Goal: Task Accomplishment & Management: Use online tool/utility

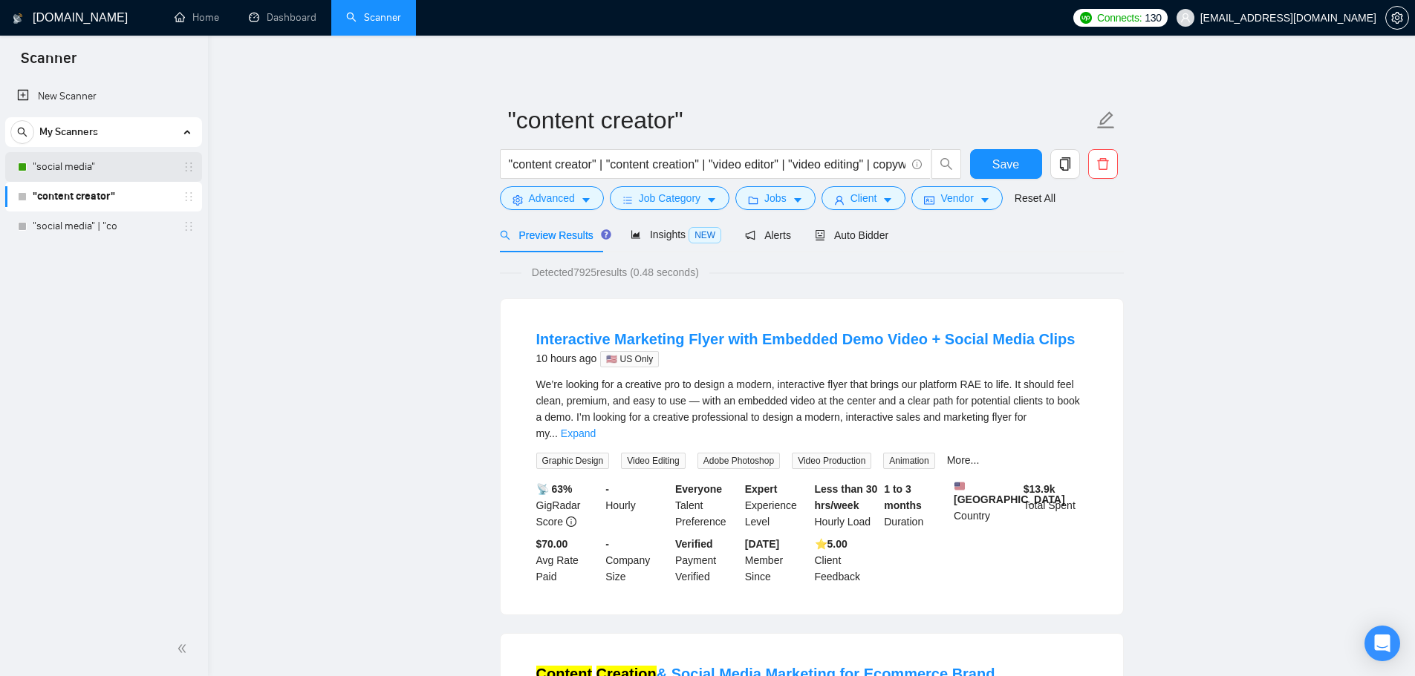
click at [87, 168] on link ""social media"" at bounding box center [103, 167] width 141 height 30
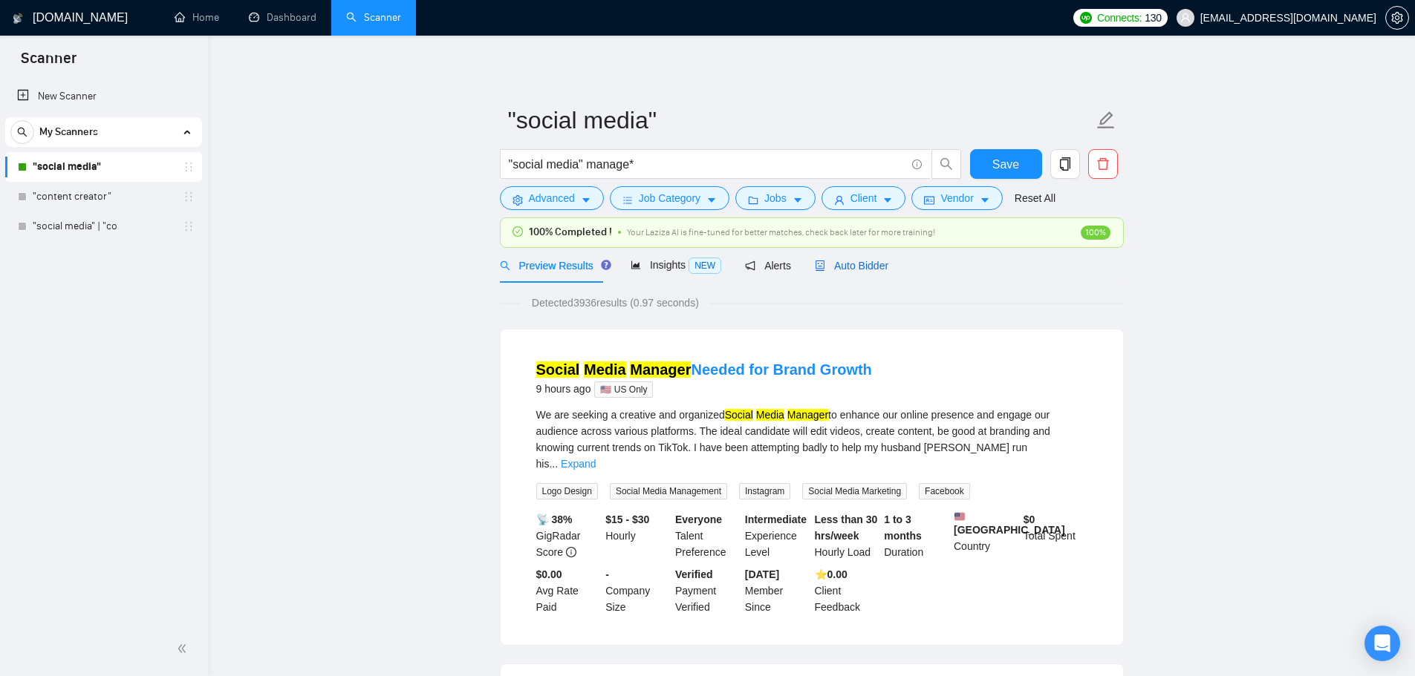
click at [866, 267] on span "Auto Bidder" at bounding box center [852, 266] width 74 height 12
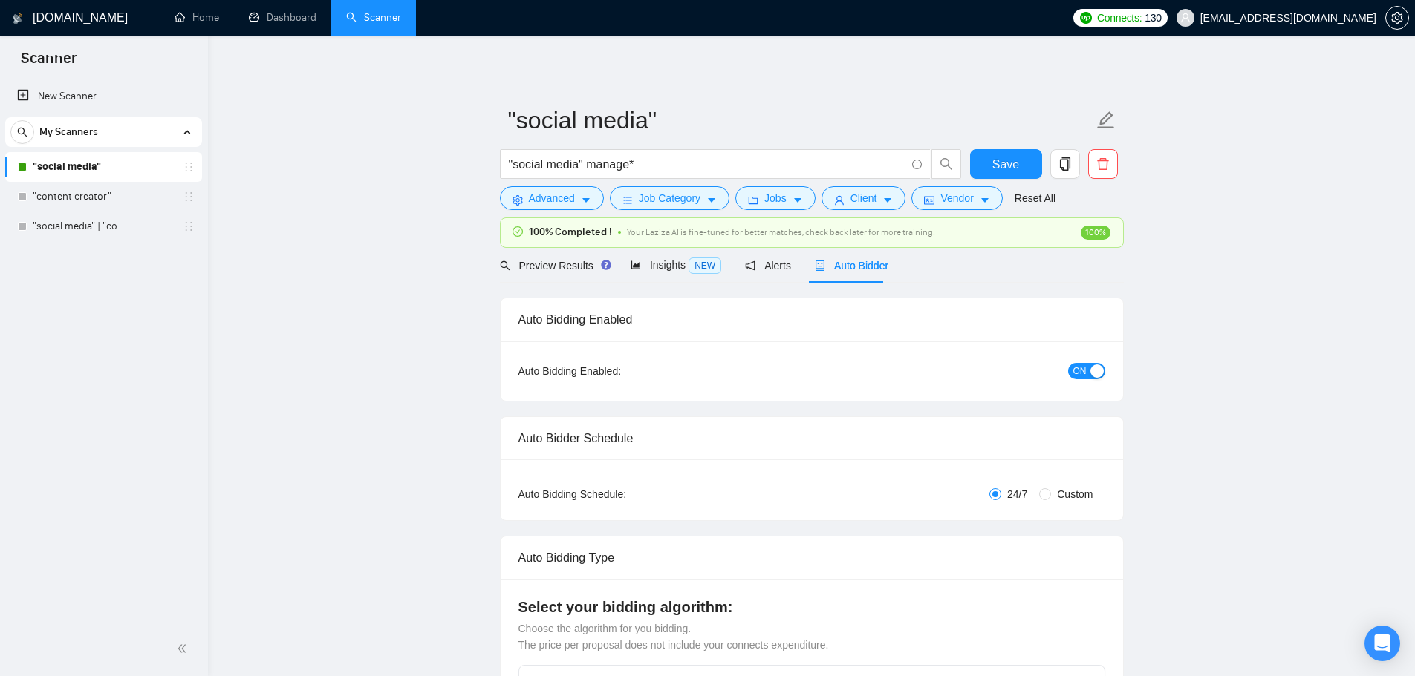
checkbox input "true"
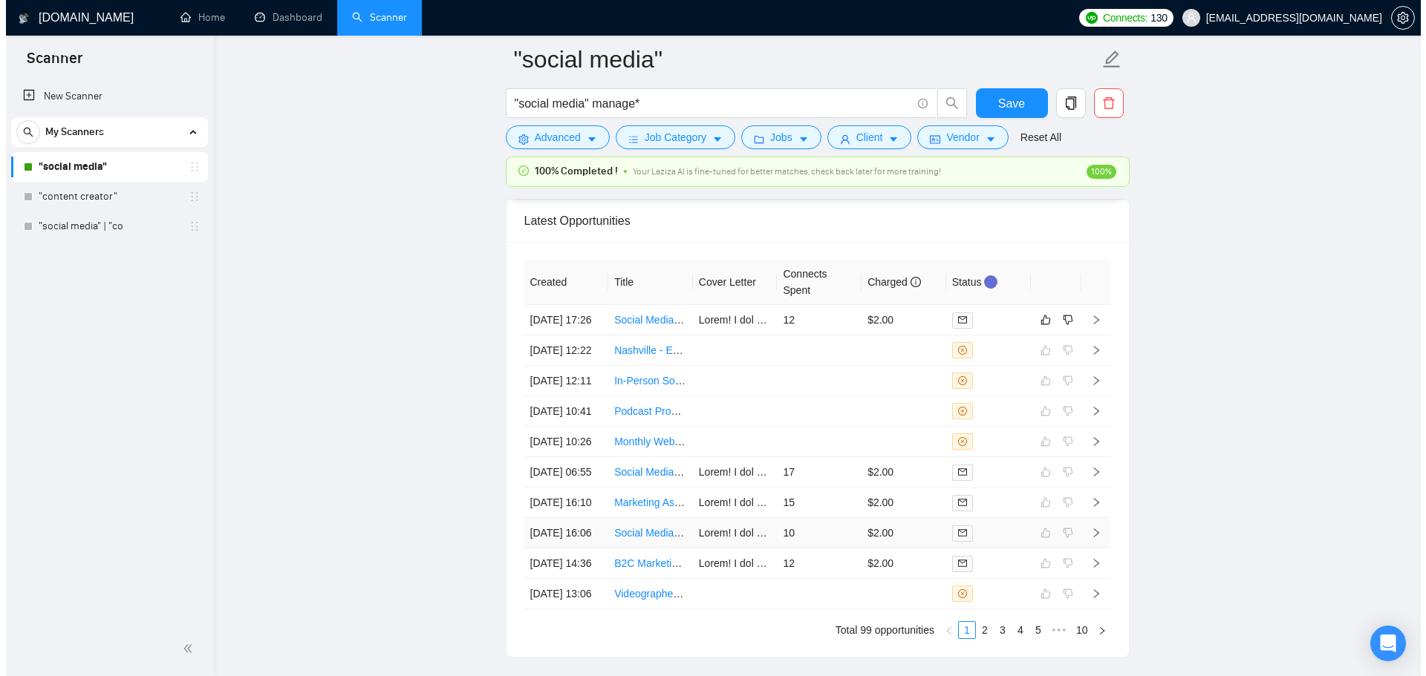
scroll to position [3719, 0]
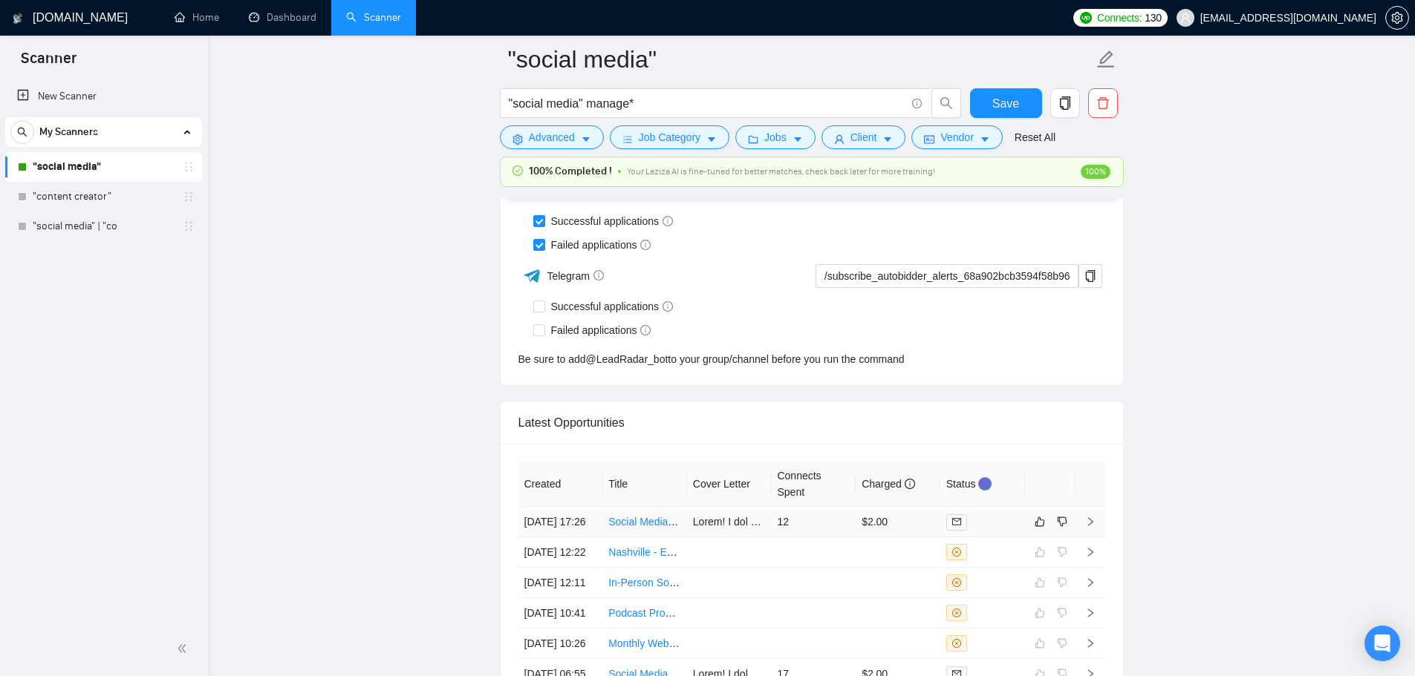
click at [823, 536] on td "12" at bounding box center [813, 522] width 85 height 30
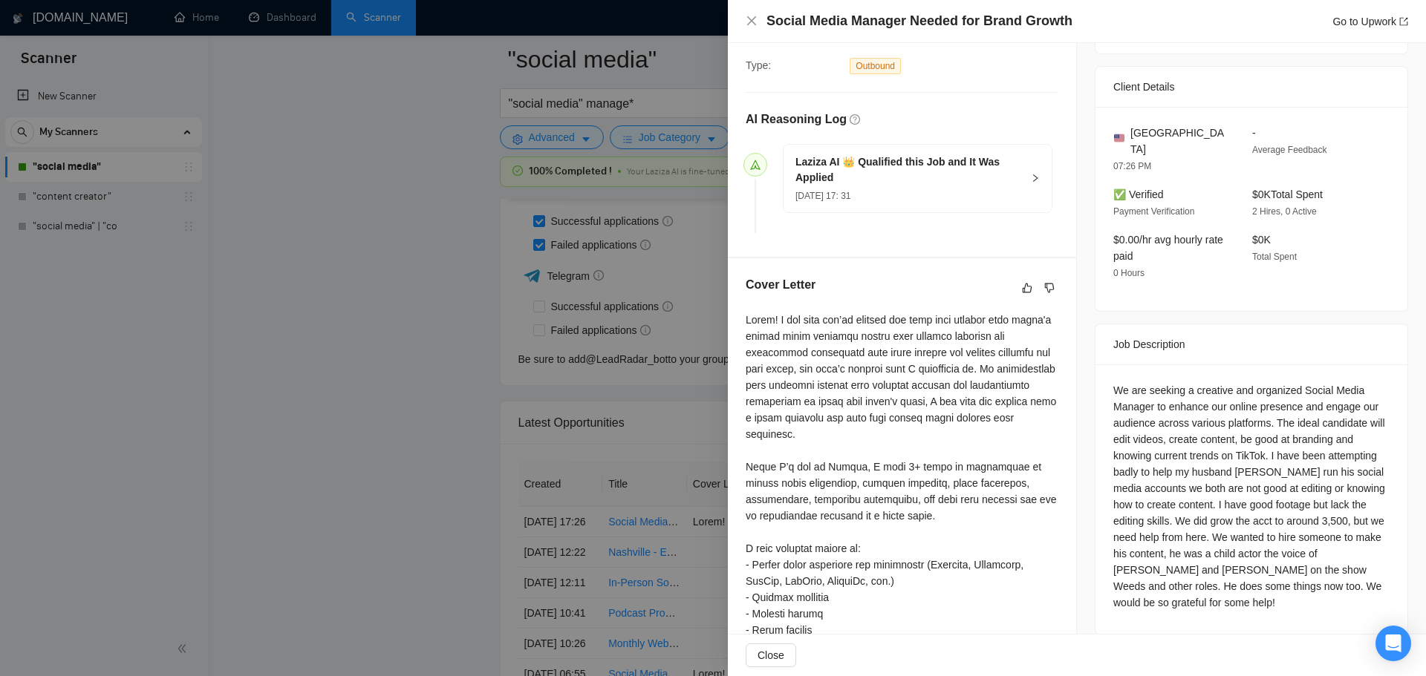
scroll to position [321, 0]
click at [753, 28] on div "Social Media Manager Needed for Brand Growth Go to Upwork" at bounding box center [1077, 21] width 662 height 19
click at [750, 20] on icon "close" at bounding box center [751, 20] width 9 height 9
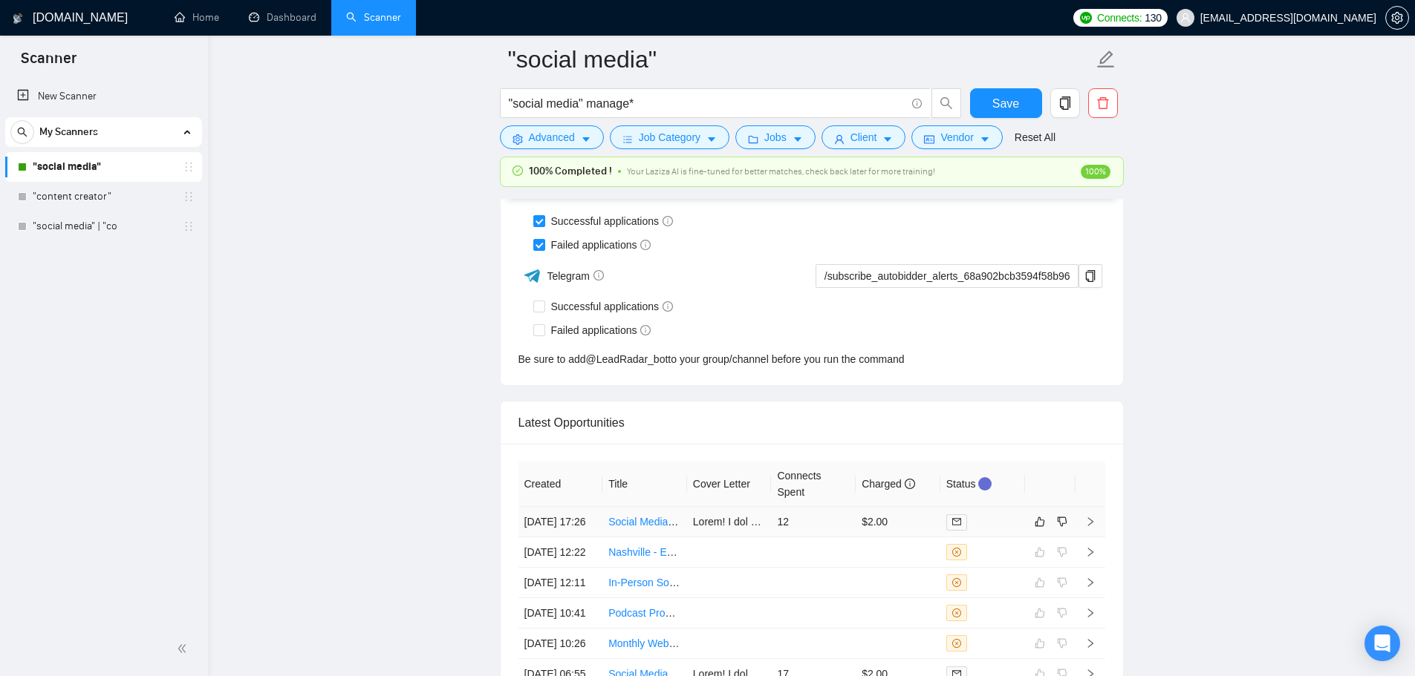
click at [844, 527] on td "12" at bounding box center [813, 522] width 85 height 30
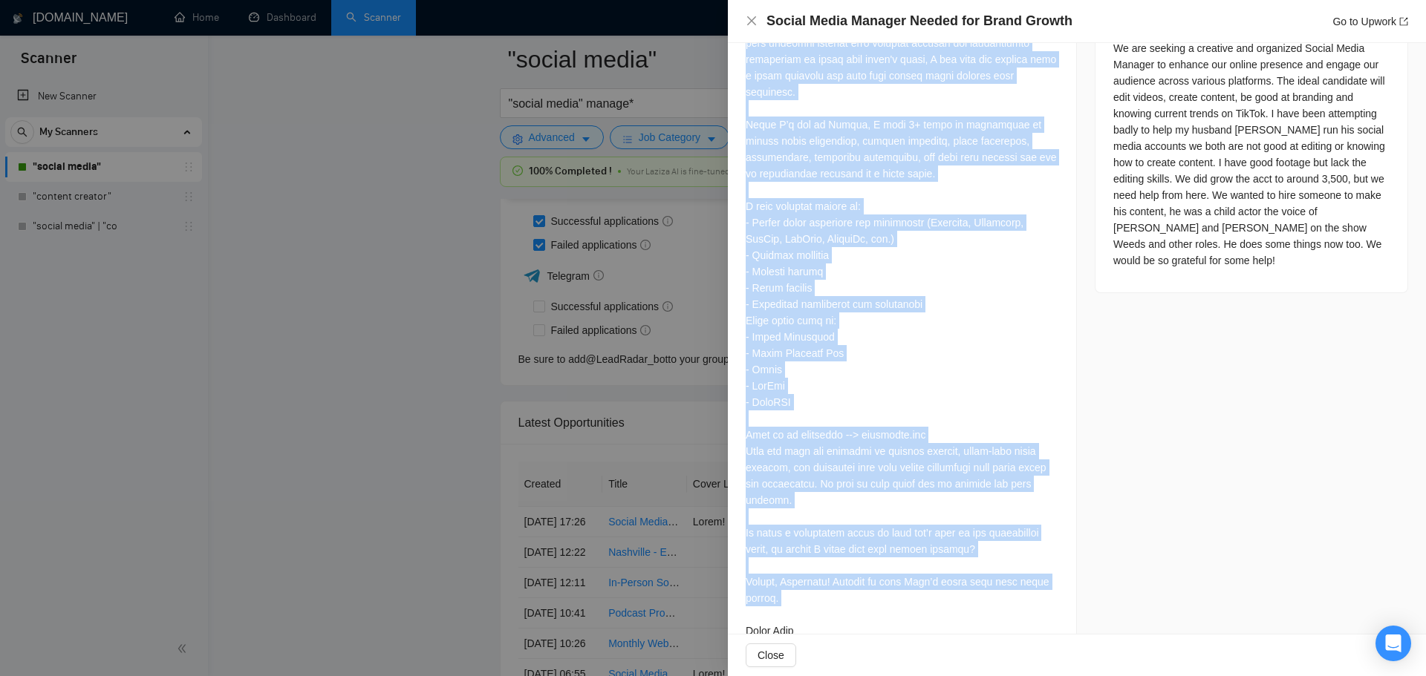
scroll to position [692, 0]
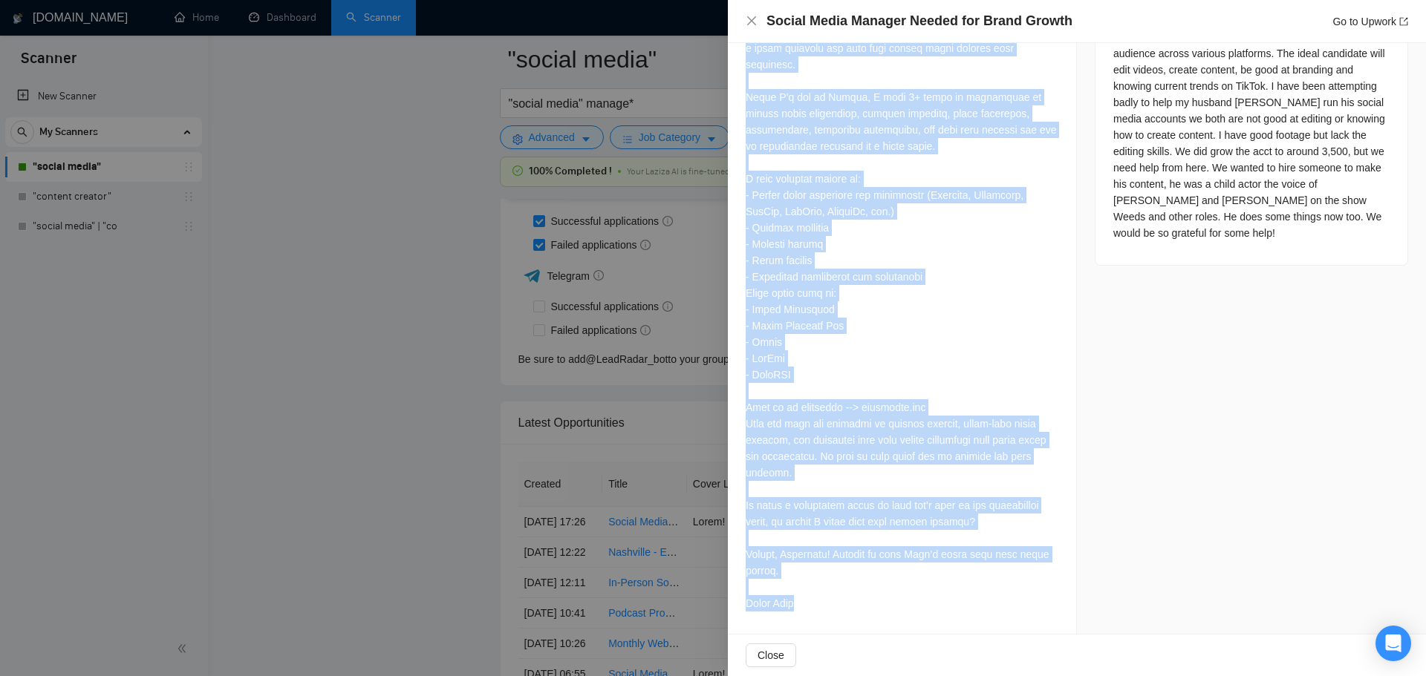
drag, startPoint x: 748, startPoint y: 168, endPoint x: 895, endPoint y: 613, distance: 469.4
click at [895, 613] on div at bounding box center [902, 280] width 313 height 676
copy div "Lorem! I dol sita con’ad elitsed doe temp inci utlabor etdo magna'a enimad mini…"
click at [350, 392] on div at bounding box center [713, 338] width 1426 height 676
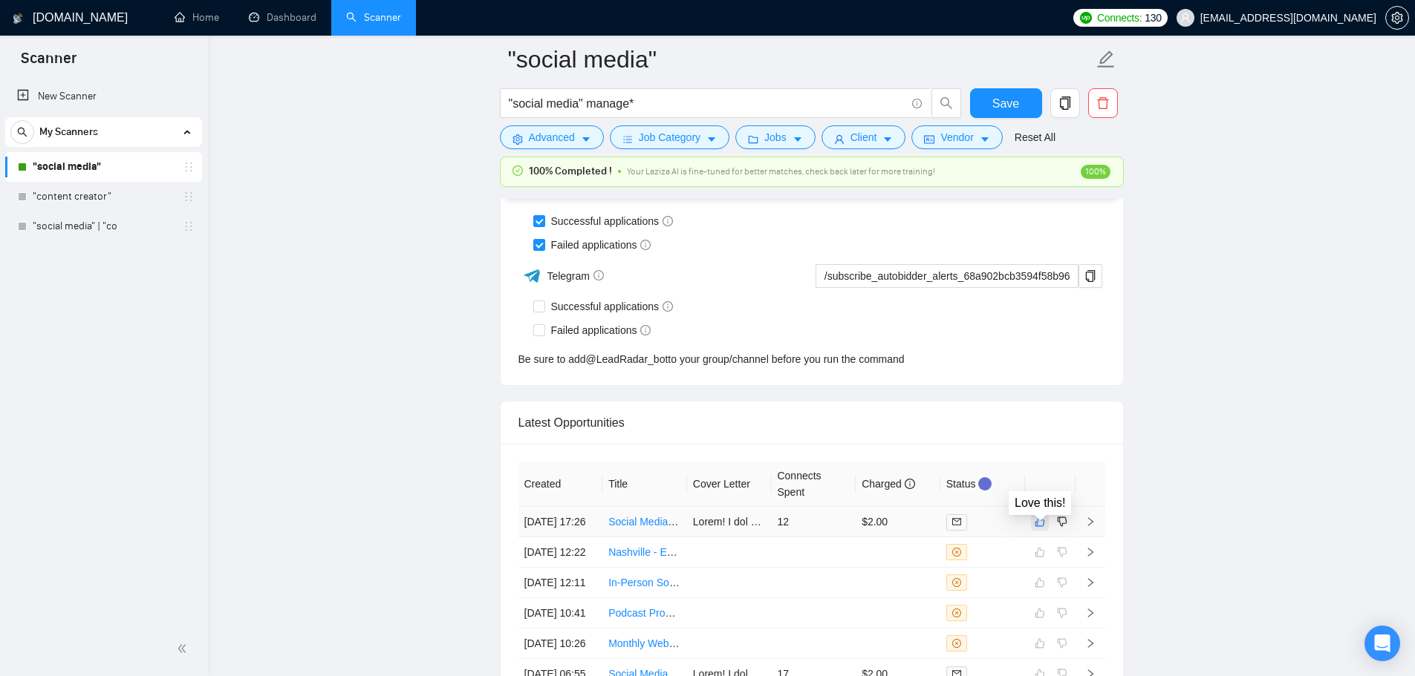
click at [1042, 528] on icon "like" at bounding box center [1039, 522] width 10 height 12
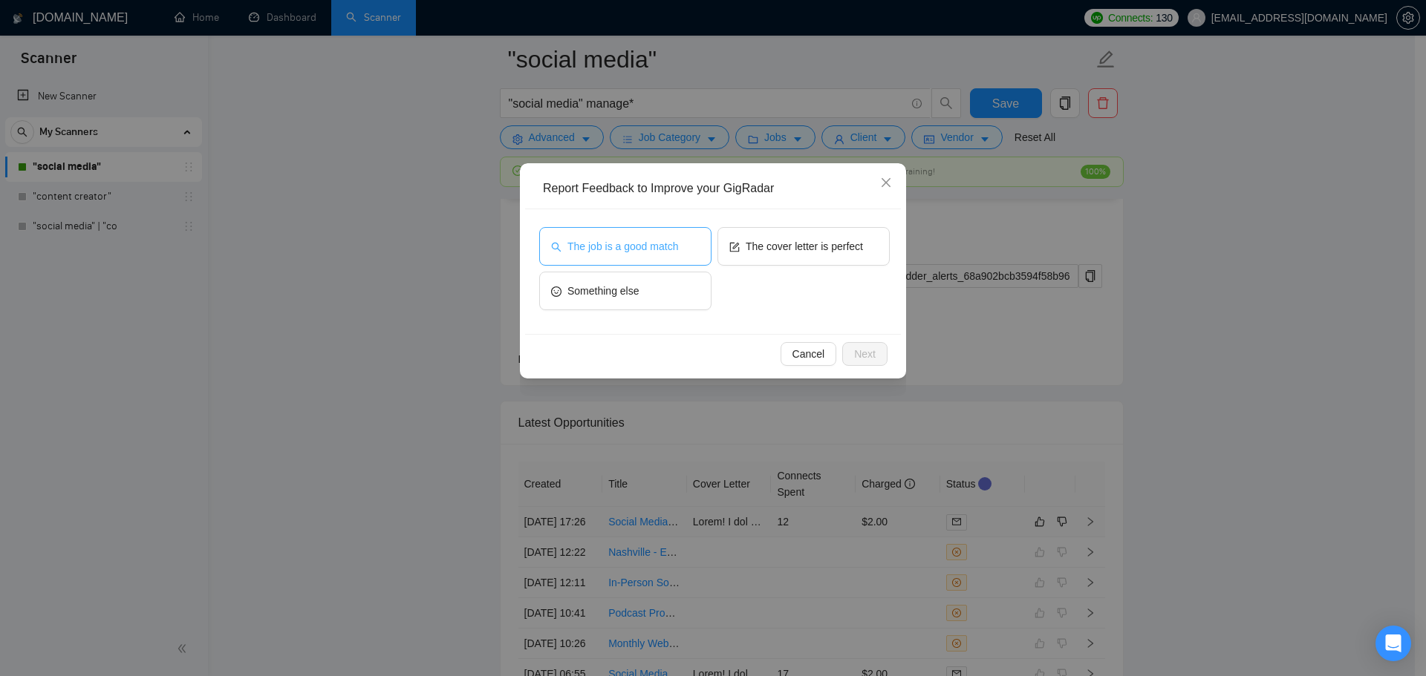
click at [598, 251] on span "The job is a good match" at bounding box center [622, 246] width 111 height 16
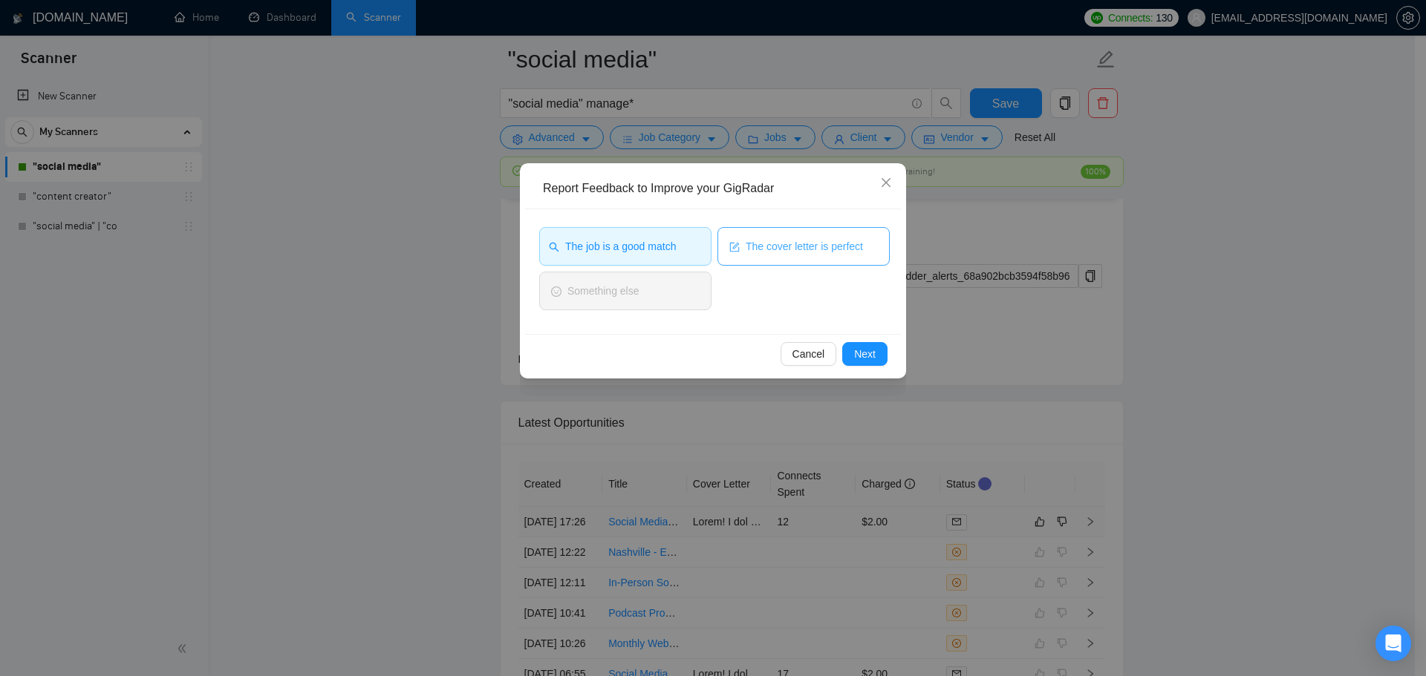
click at [829, 253] on span "The cover letter is perfect" at bounding box center [804, 246] width 117 height 16
click at [865, 360] on span "Next" at bounding box center [865, 354] width 22 height 16
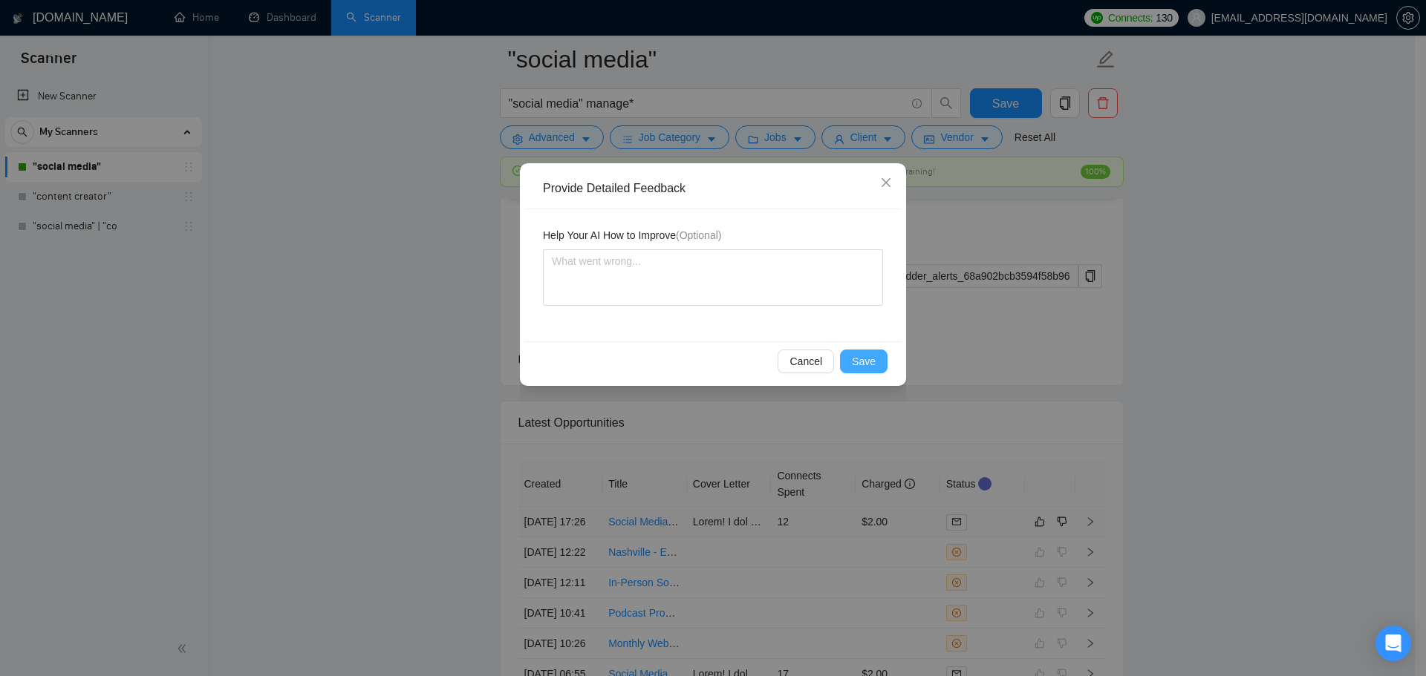
click at [865, 360] on span "Save" at bounding box center [864, 361] width 24 height 16
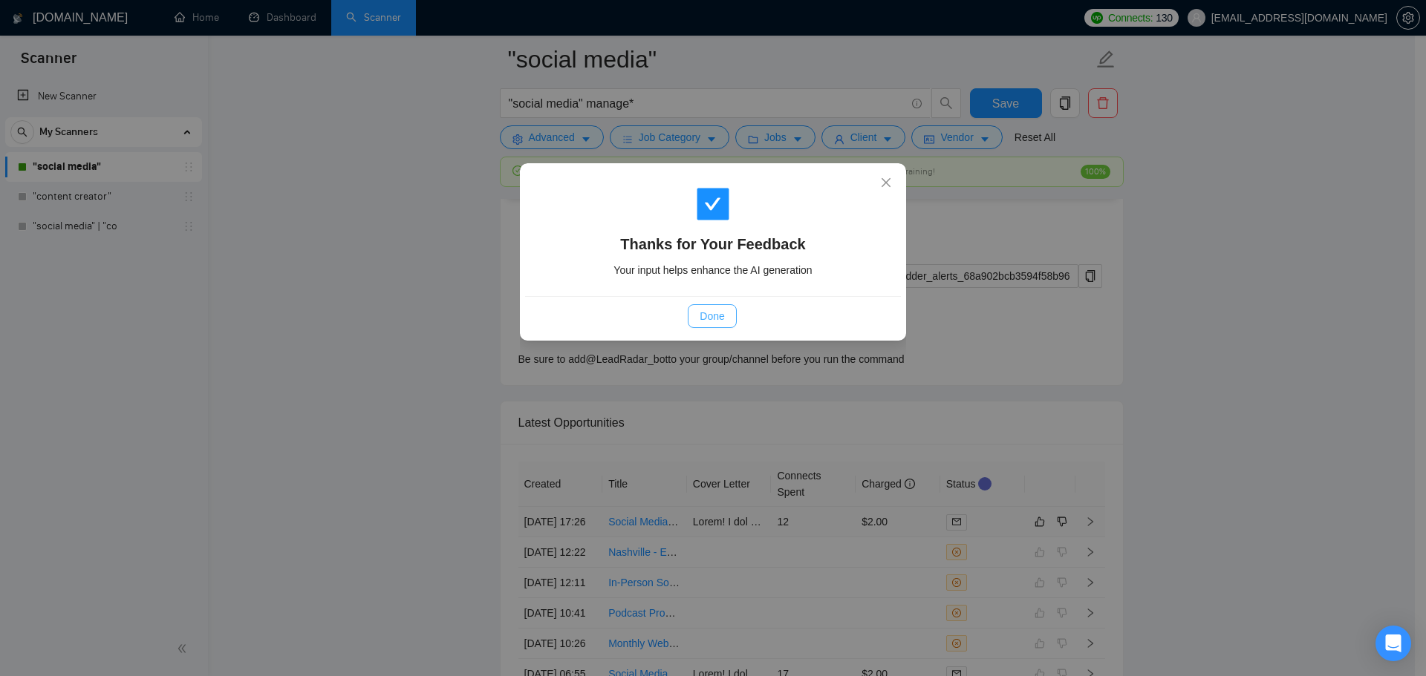
click at [691, 324] on button "Done" at bounding box center [712, 316] width 48 height 24
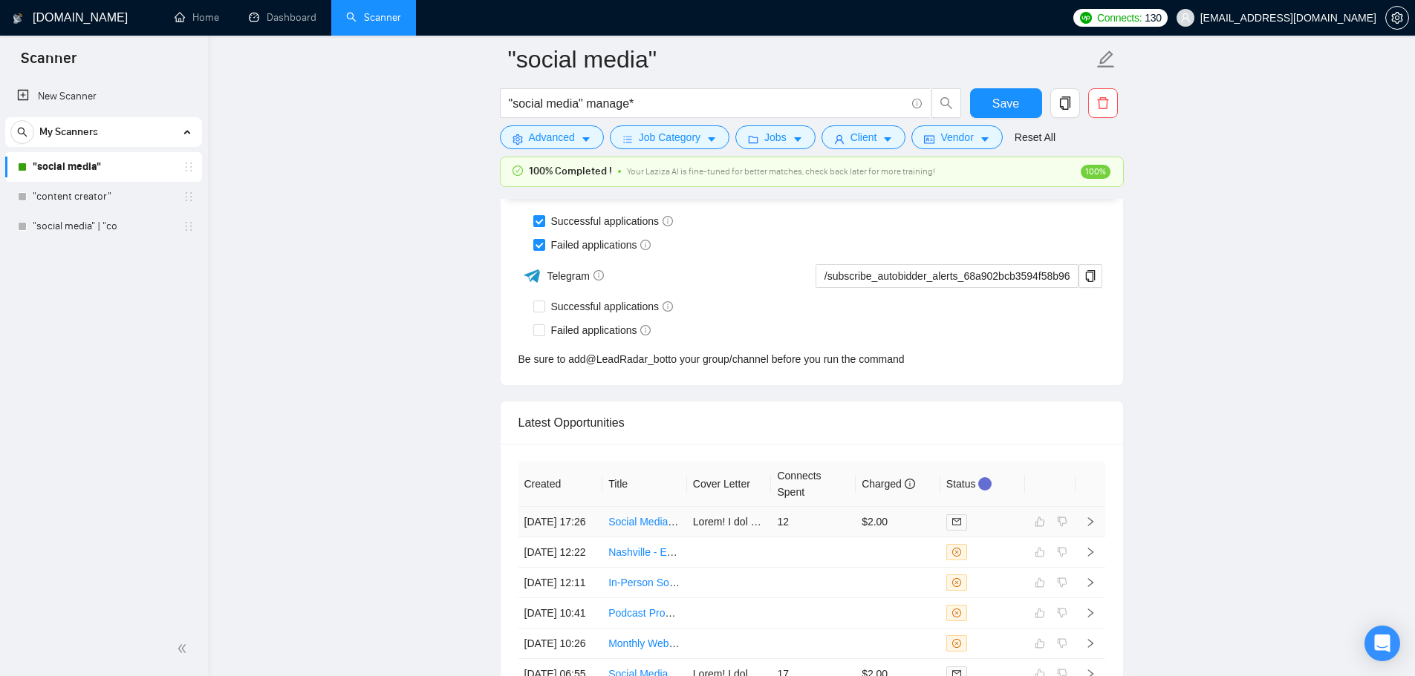
click at [806, 535] on td "12" at bounding box center [813, 522] width 85 height 30
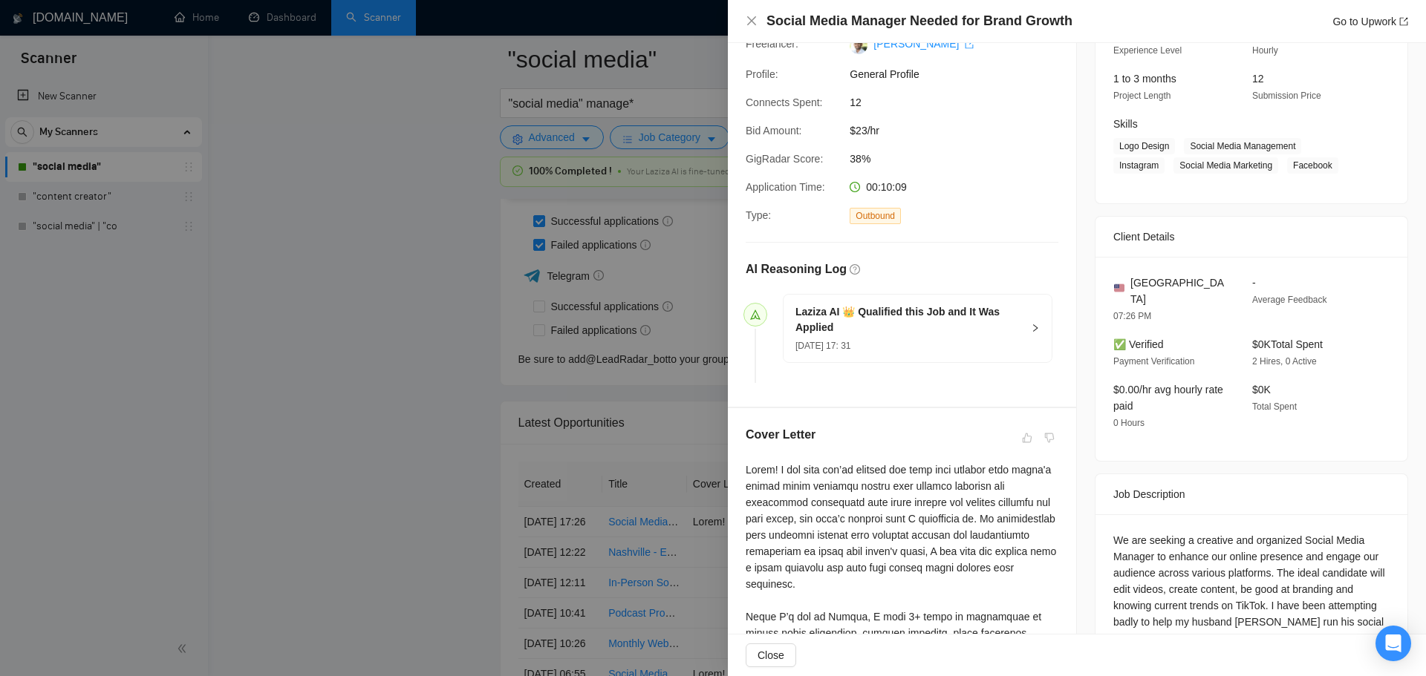
scroll to position [98, 0]
